Goal: Navigation & Orientation: Find specific page/section

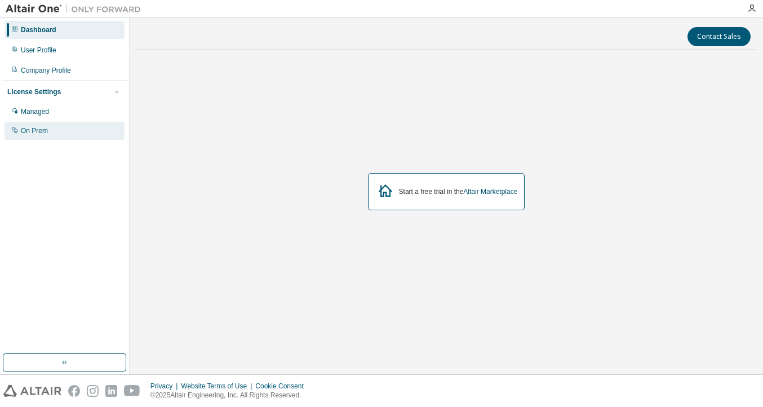
click at [34, 130] on div "On Prem" at bounding box center [34, 130] width 27 height 9
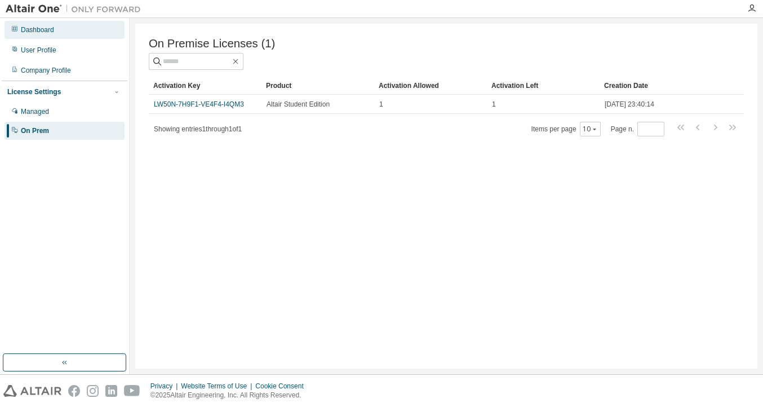
click at [51, 25] on div "Dashboard" at bounding box center [37, 29] width 33 height 9
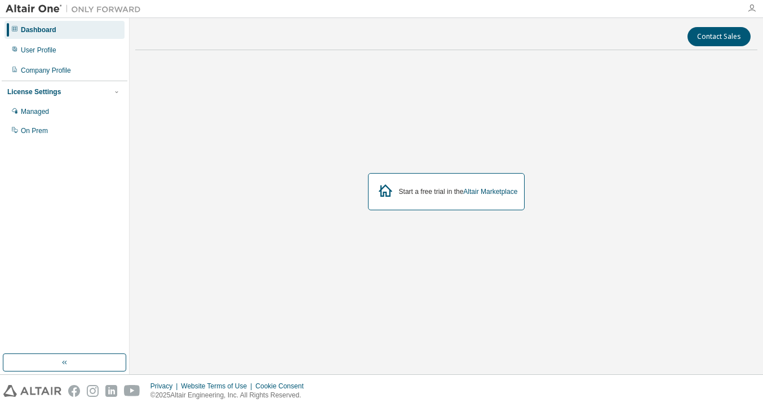
click at [752, 8] on icon "button" at bounding box center [751, 8] width 9 height 9
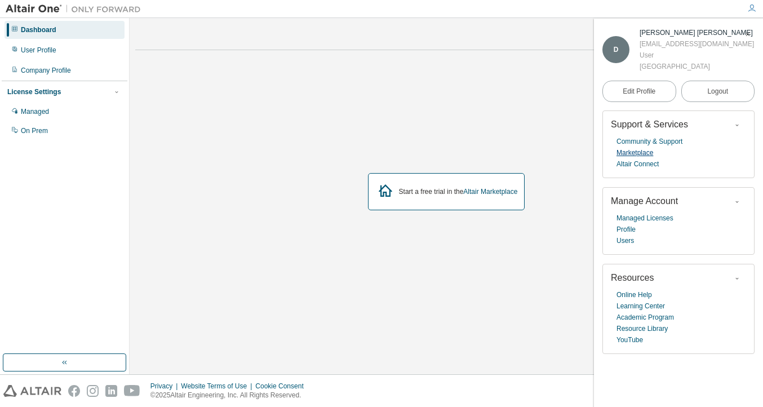
click at [640, 149] on link "Marketplace" at bounding box center [634, 152] width 37 height 11
